Goal: Find contact information: Find contact information

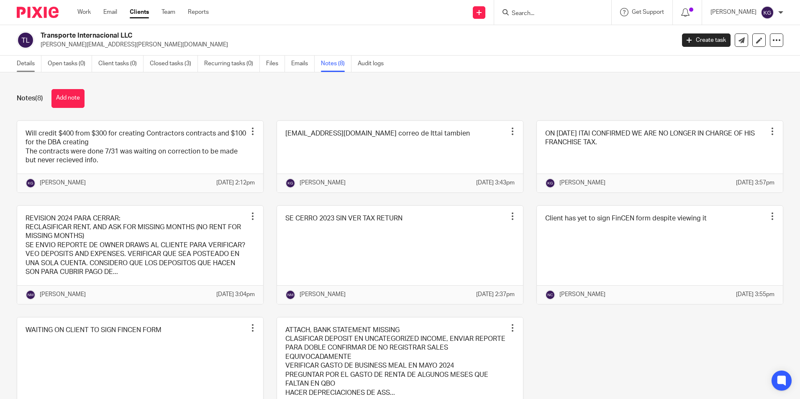
click at [28, 63] on link "Details" at bounding box center [29, 64] width 25 height 16
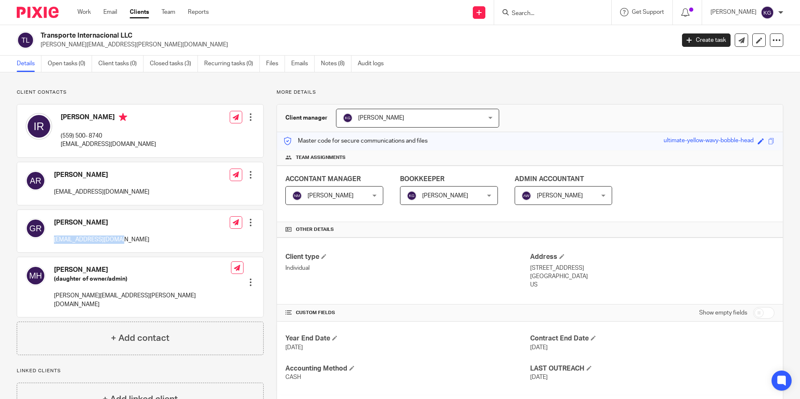
drag, startPoint x: 54, startPoint y: 239, endPoint x: 128, endPoint y: 241, distance: 73.7
click at [128, 241] on div "[PERSON_NAME] [EMAIL_ADDRESS][DOMAIN_NAME] Edit contact Create client from cont…" at bounding box center [140, 231] width 246 height 43
copy p "[EMAIL_ADDRESS][DOMAIN_NAME]"
drag, startPoint x: 52, startPoint y: 295, endPoint x: 48, endPoint y: 275, distance: 20.5
click at [51, 295] on div "[PERSON_NAME] (daughter of owner/admin) [PERSON_NAME][EMAIL_ADDRESS][PERSON_NAM…" at bounding box center [128, 287] width 205 height 51
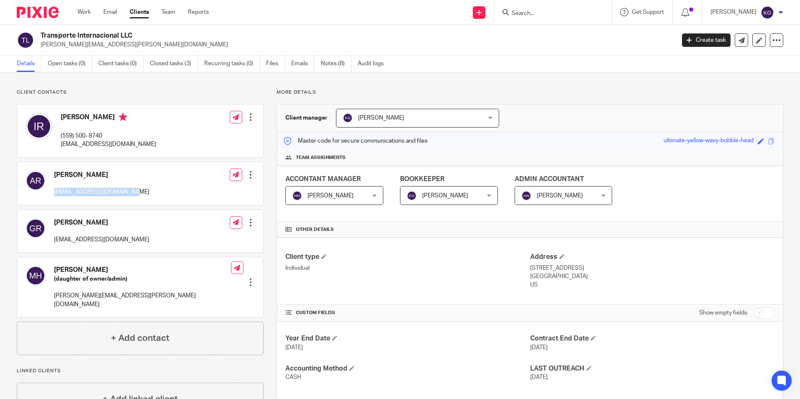
drag, startPoint x: 51, startPoint y: 191, endPoint x: 144, endPoint y: 194, distance: 93.4
click at [144, 194] on div "[PERSON_NAME] [EMAIL_ADDRESS][DOMAIN_NAME] Edit contact Create client from cont…" at bounding box center [140, 183] width 246 height 43
copy p "[EMAIL_ADDRESS][DOMAIN_NAME]"
